Goal: Information Seeking & Learning: Learn about a topic

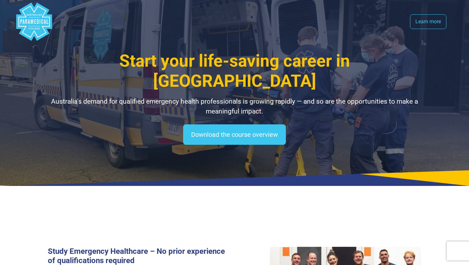
select select "**********"
click at [413, 17] on link "Learn more" at bounding box center [428, 21] width 36 height 15
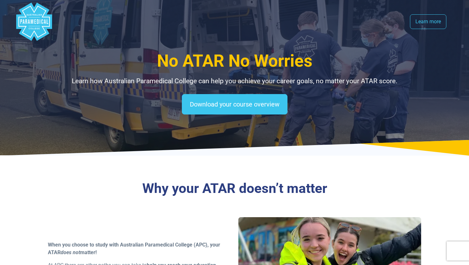
select select "**********"
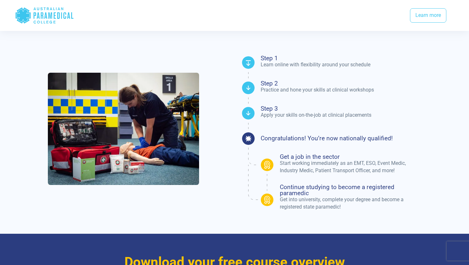
scroll to position [302, 0]
